Goal: Navigation & Orientation: Find specific page/section

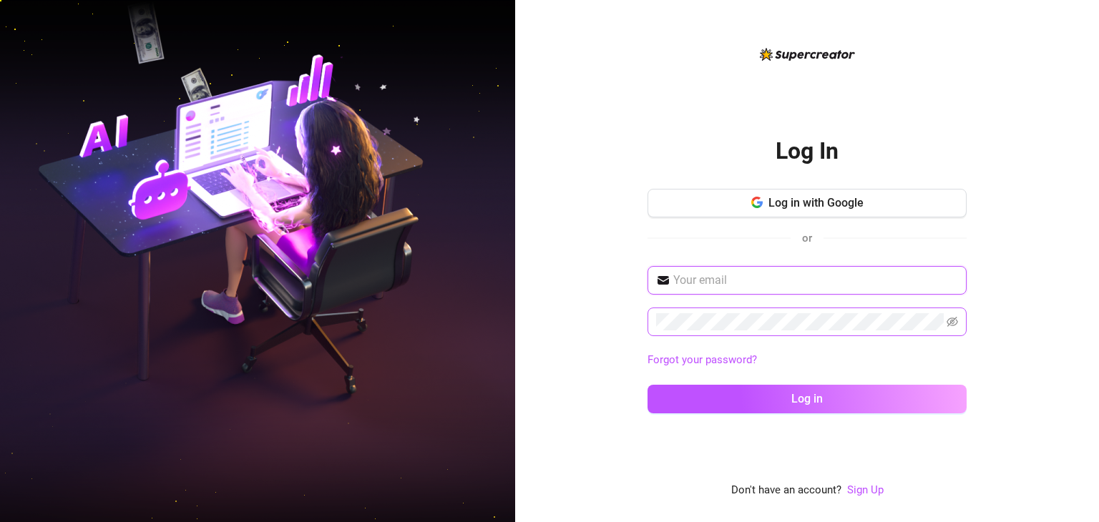
type input "[EMAIL_ADDRESS][DOMAIN_NAME]"
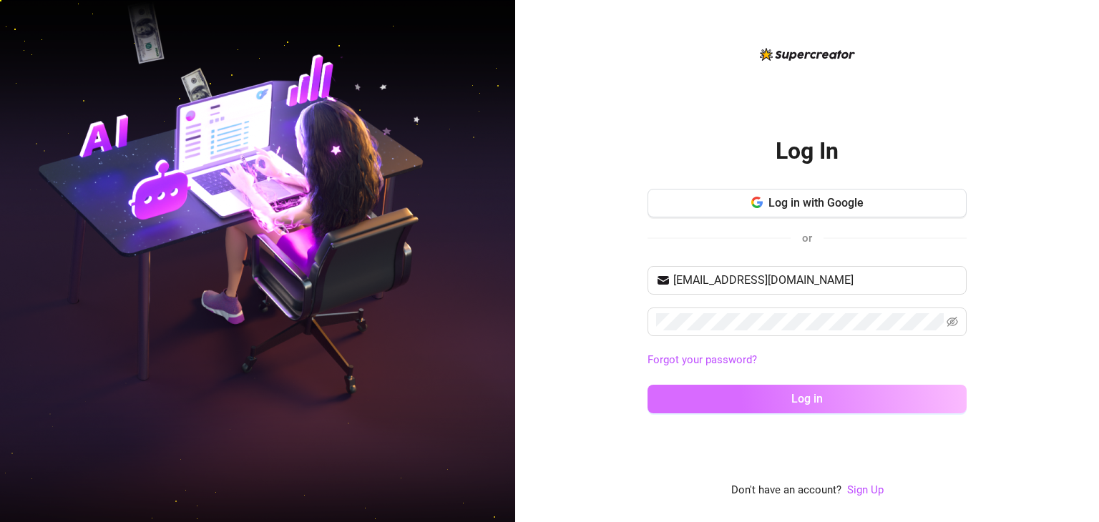
click at [704, 393] on button "Log in" at bounding box center [807, 399] width 319 height 29
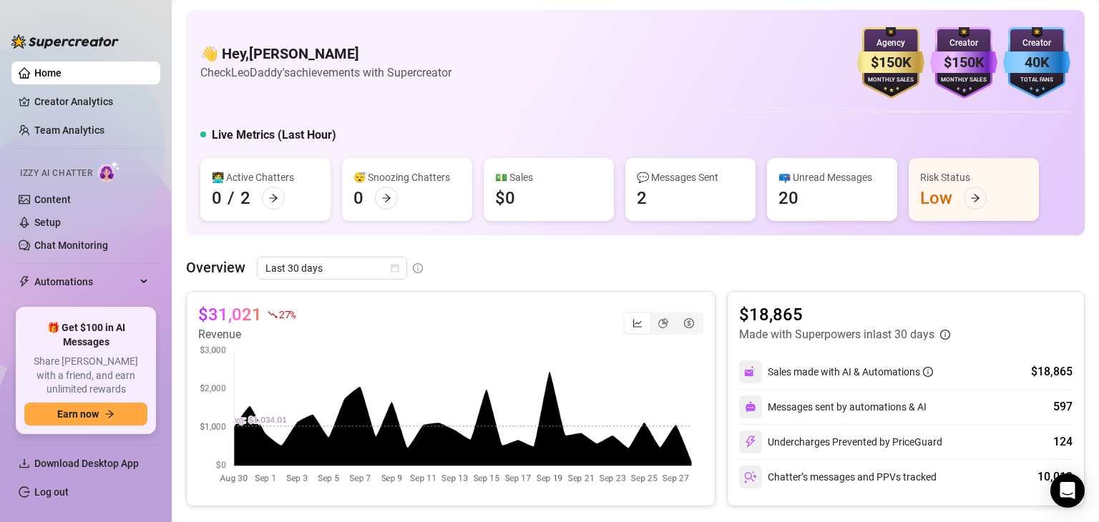
click at [955, 178] on div "Risk Status" at bounding box center [973, 178] width 107 height 16
click at [973, 200] on icon "arrow-right" at bounding box center [975, 198] width 10 height 10
click at [84, 104] on link "Creator Analytics" at bounding box center [91, 101] width 114 height 23
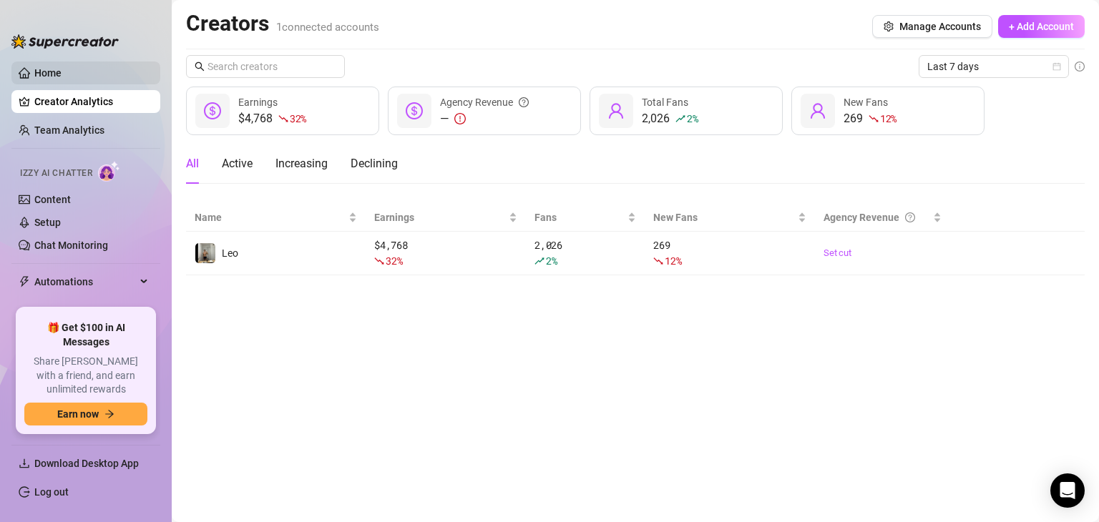
click at [62, 76] on link "Home" at bounding box center [47, 72] width 27 height 11
